Goal: Task Accomplishment & Management: Manage account settings

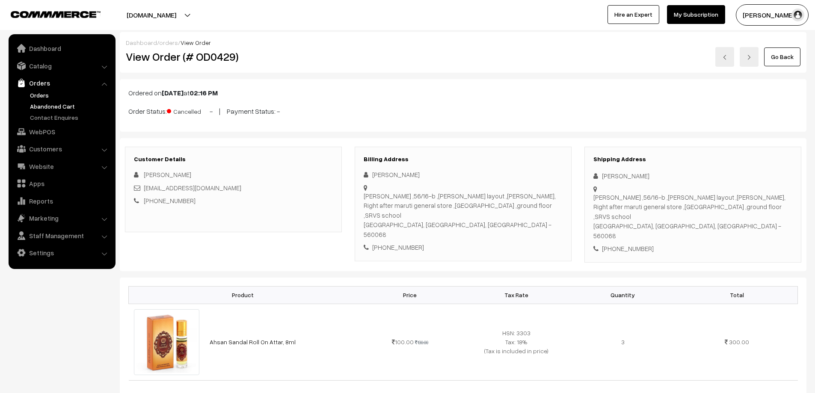
scroll to position [128, 0]
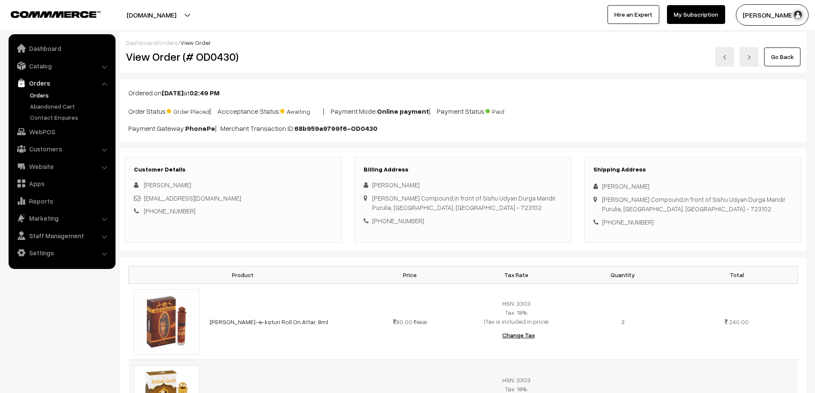
scroll to position [128, 0]
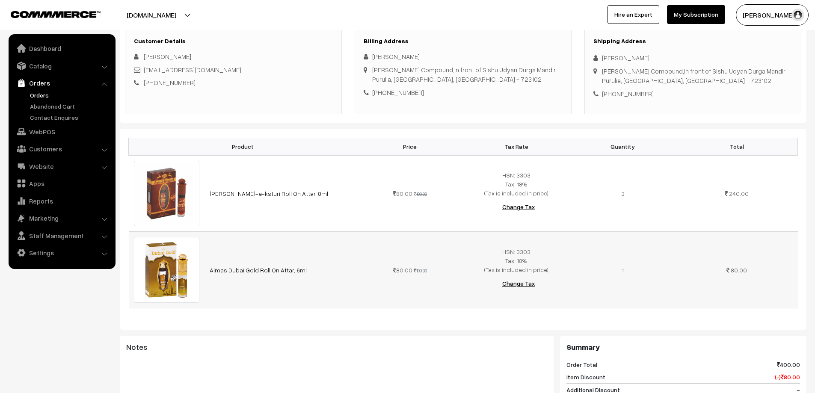
click at [231, 271] on link "Almas Dubai Gold Roll On Attar, 6ml" at bounding box center [258, 270] width 97 height 7
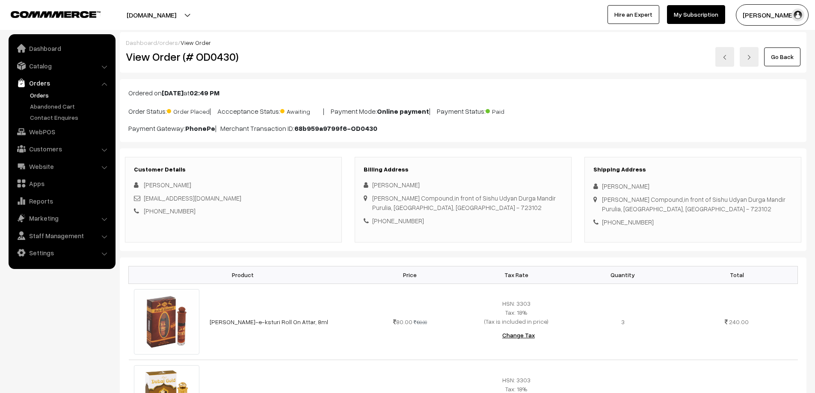
click at [174, 213] on link "[PHONE_NUMBER]" at bounding box center [170, 211] width 52 height 8
click at [174, 210] on link "+91 7908479834" at bounding box center [170, 211] width 52 height 8
drag, startPoint x: 177, startPoint y: 212, endPoint x: 154, endPoint y: 216, distance: 23.5
click at [154, 216] on div "Customer Details Ranit Choudhury ranitc34@gmail.com +91 7908479834" at bounding box center [233, 200] width 217 height 86
copy link "7908479834"
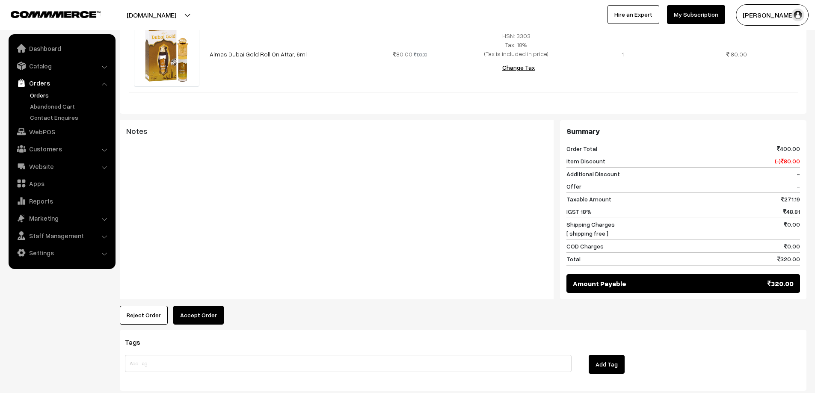
scroll to position [398, 0]
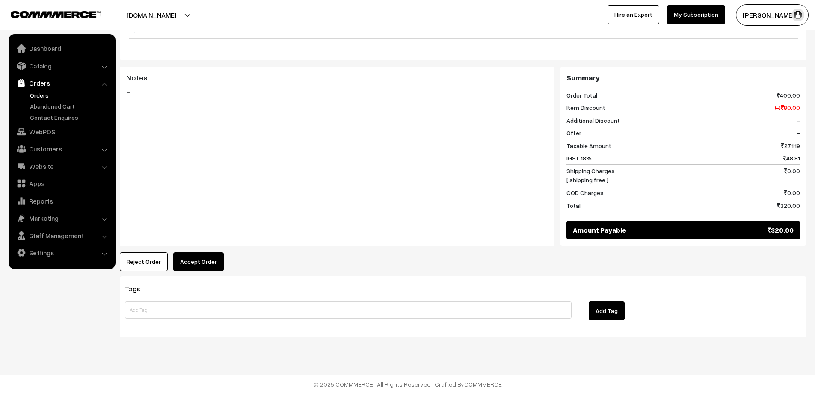
click at [207, 268] on button "Accept Order" at bounding box center [198, 261] width 50 height 19
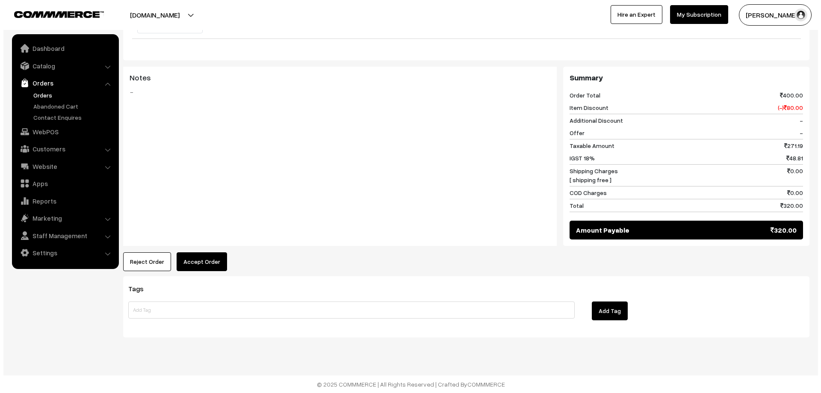
scroll to position [399, 0]
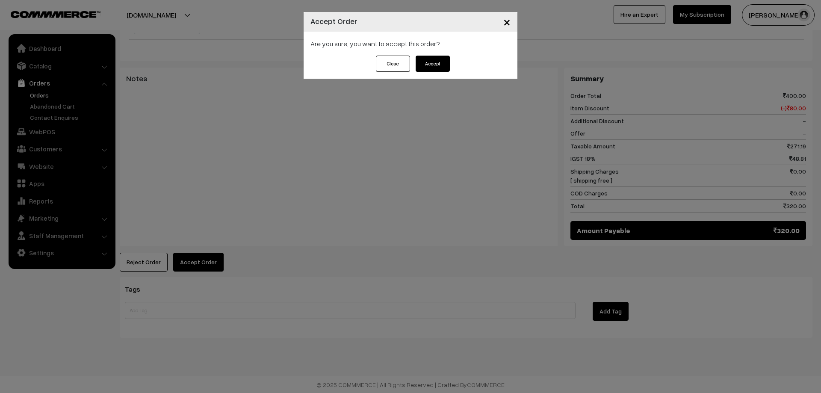
click at [445, 62] on button "Accept" at bounding box center [433, 64] width 34 height 16
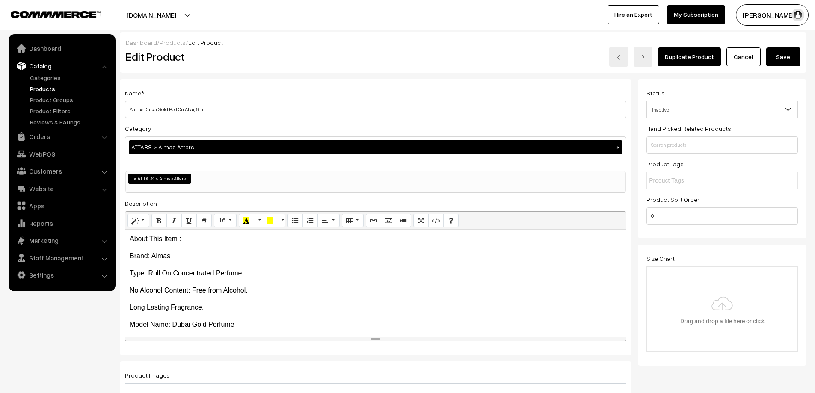
click at [720, 106] on span "Inactive" at bounding box center [722, 109] width 151 height 15
click at [694, 95] on div "Status Active Inactive Inactive" at bounding box center [722, 103] width 151 height 30
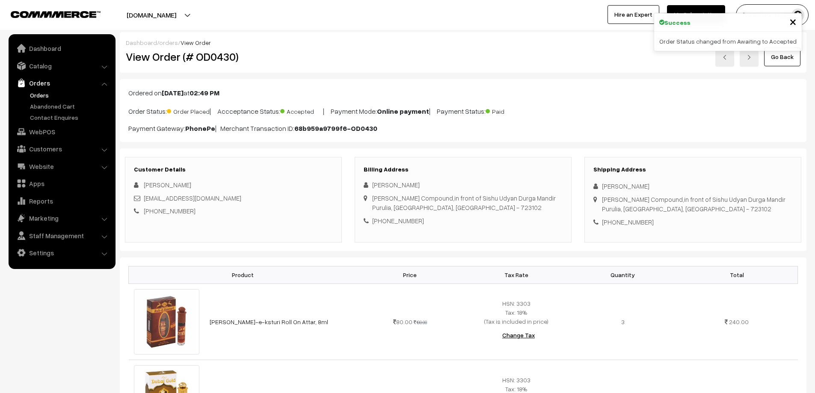
scroll to position [86, 0]
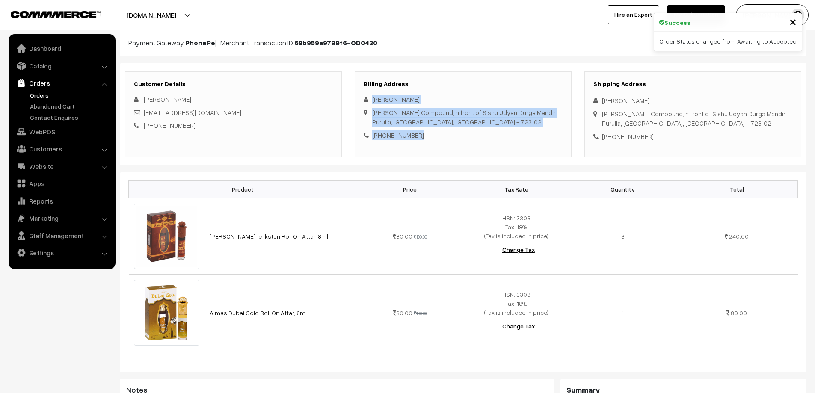
drag, startPoint x: 373, startPoint y: 98, endPoint x: 418, endPoint y: 135, distance: 58.0
click at [418, 135] on div "Ranit Choudhury Sarat Sen's Compound,in front of Sishu Udyan Durga Mandir Purul…" at bounding box center [463, 117] width 199 height 45
copy div "Ranit Choudhury Sarat Sen's Compound,in front of Sishu Udyan Durga Mandir Purul…"
